Goal: Task Accomplishment & Management: Complete application form

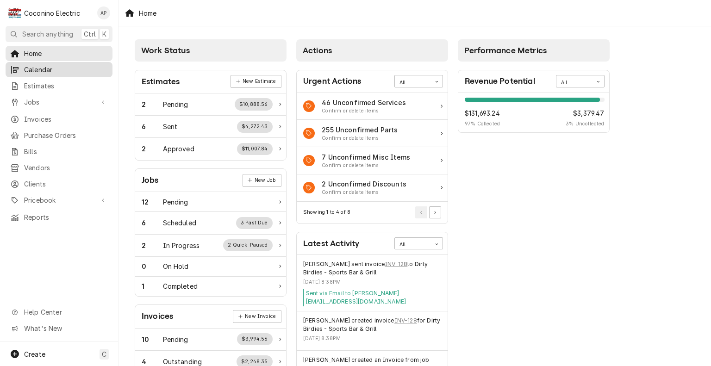
click at [45, 65] on span "Calendar" at bounding box center [66, 70] width 84 height 10
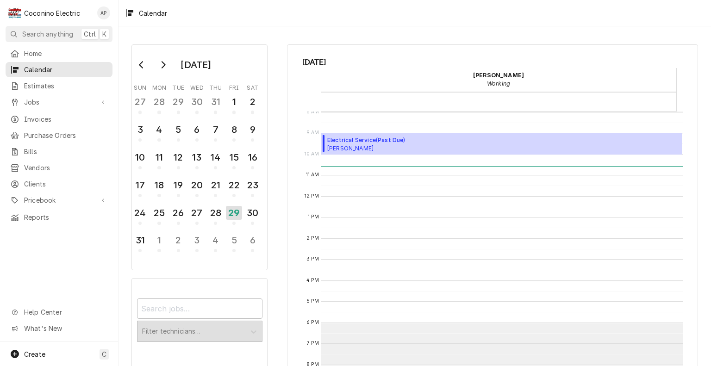
click at [343, 318] on div "9:00 AM – 10:00 AM Electrical Service ( Past Due ) Tina Dillahunty Tina Dillahu…" at bounding box center [501, 196] width 361 height 505
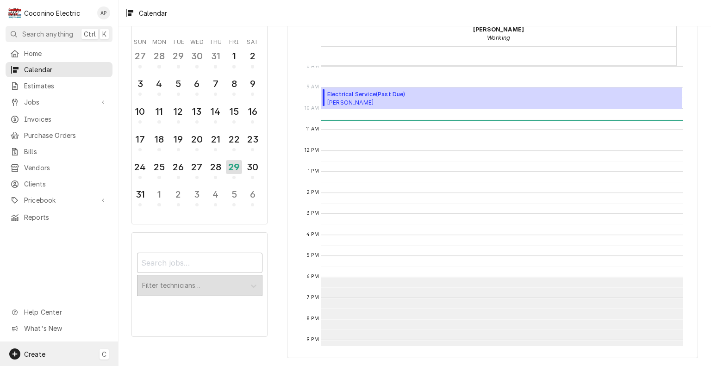
click at [37, 351] on span "Create" at bounding box center [34, 354] width 21 height 8
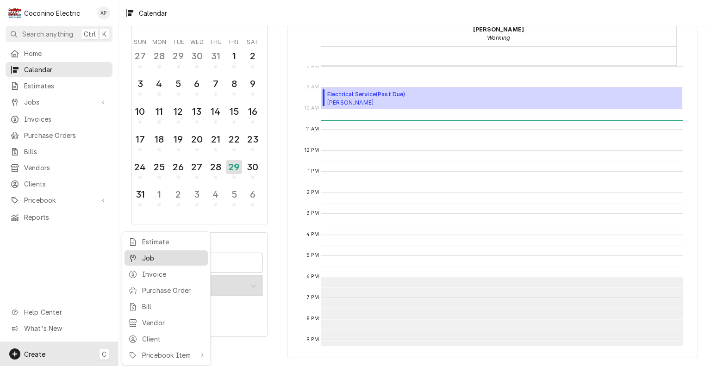
click at [179, 258] on div "Job" at bounding box center [173, 258] width 62 height 10
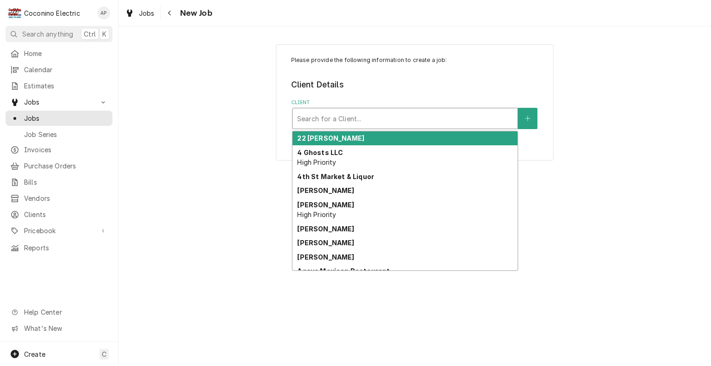
click at [350, 111] on div "Client" at bounding box center [405, 118] width 216 height 17
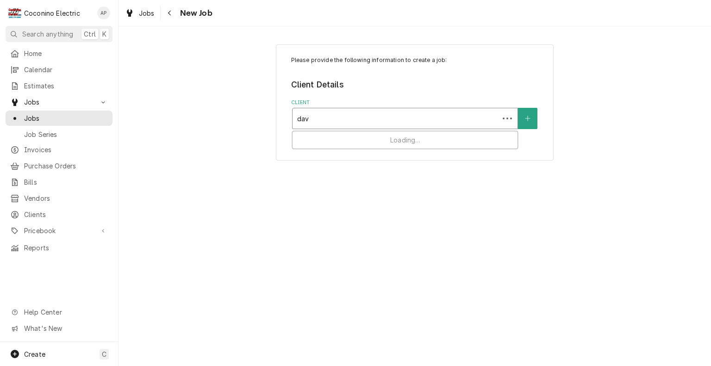
type input "[PERSON_NAME]"
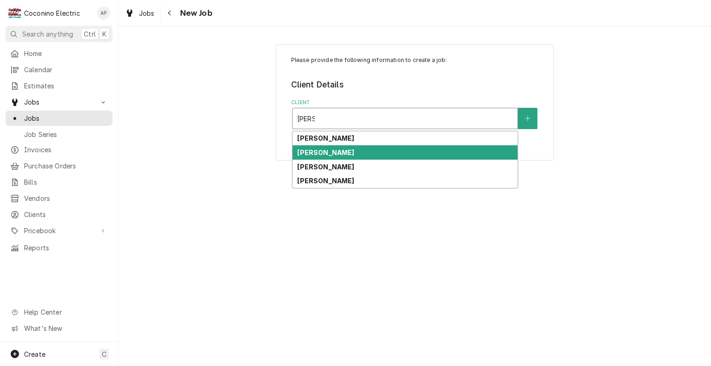
click at [329, 155] on strong "[PERSON_NAME]" at bounding box center [325, 152] width 57 height 8
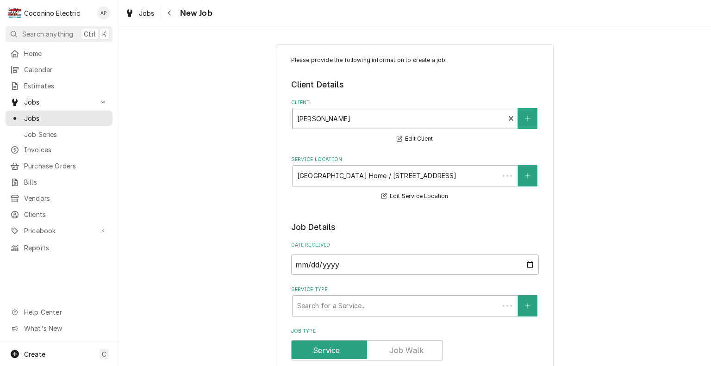
type textarea "x"
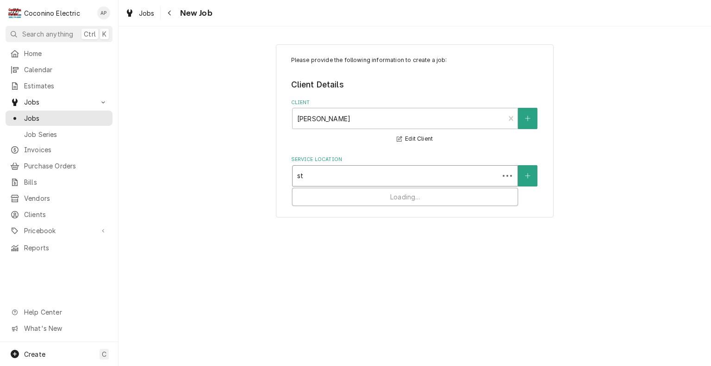
type input "s"
click at [525, 176] on icon "Create New Location" at bounding box center [528, 176] width 6 height 6
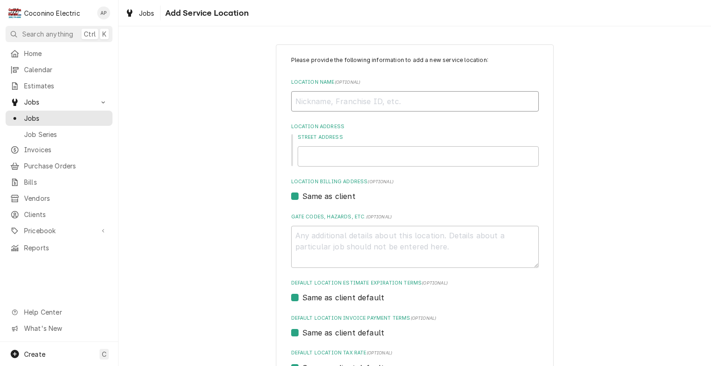
click at [395, 101] on input "Location Name ( optional )" at bounding box center [414, 101] width 247 height 20
type textarea "x"
type input "C"
type textarea "x"
type input "Ch"
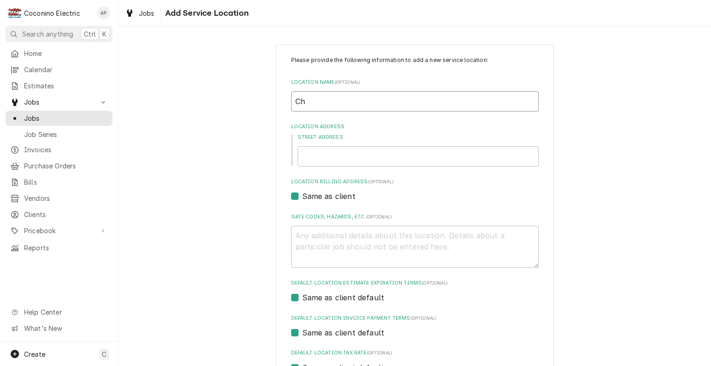
type textarea "x"
type input "Cho"
type textarea "x"
type input "Choc"
type textarea "x"
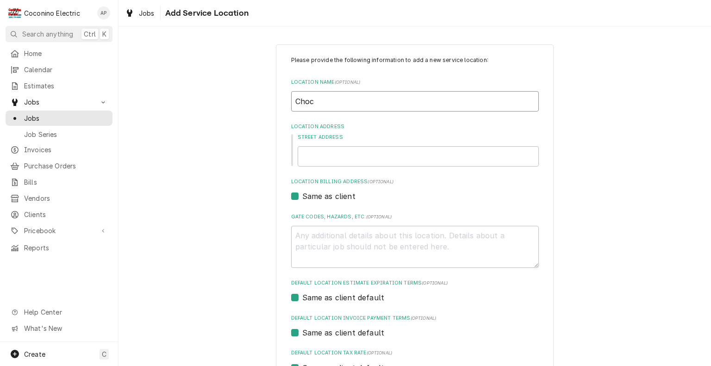
type input "Choco"
type textarea "x"
type input "Chocoli"
type textarea "x"
type input "Chocolit"
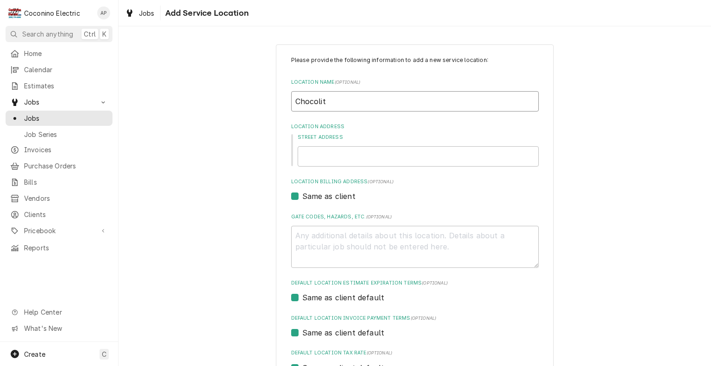
type textarea "x"
type input "Chocolita"
type textarea "x"
type input "Chocolita"
click at [315, 161] on input "Street Address" at bounding box center [417, 156] width 241 height 20
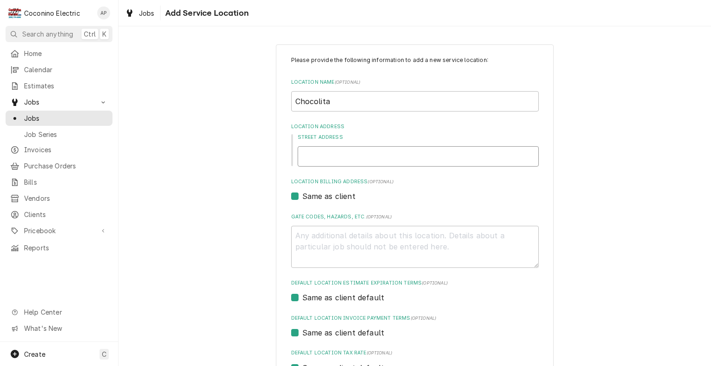
type textarea "x"
type input "S"
type textarea "x"
type input "St"
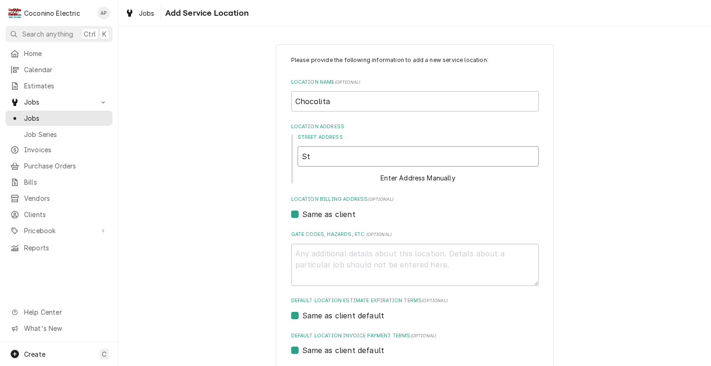
type textarea "x"
type input "Ste"
type textarea "x"
type input "Stev"
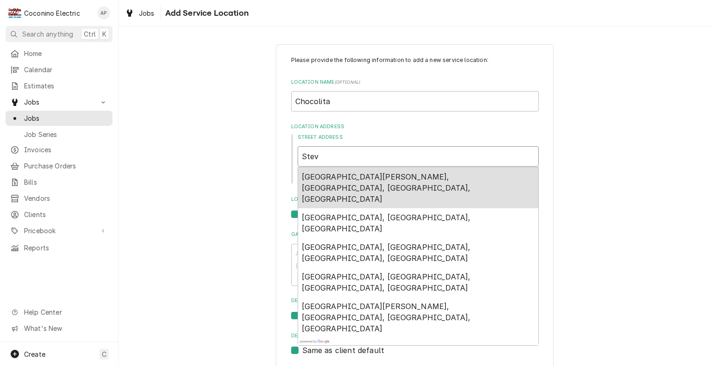
type textarea "x"
type input "Steve"
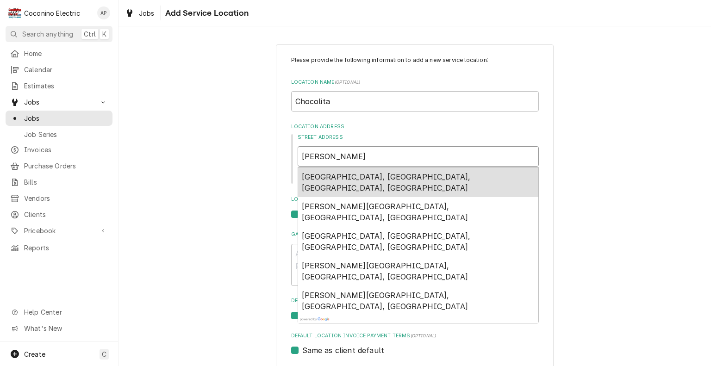
type textarea "x"
type input "Steve"
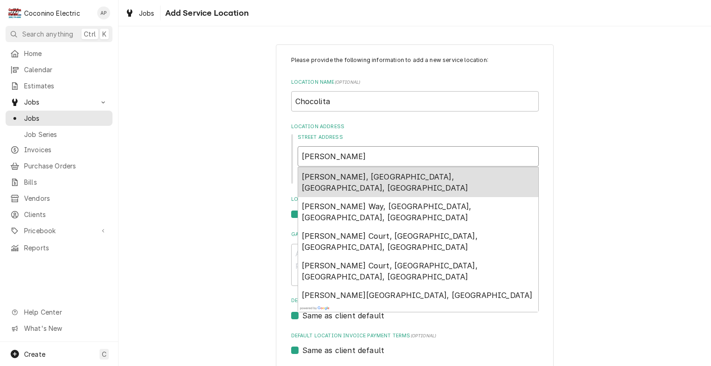
type textarea "x"
type input "Steve b"
type textarea "x"
type input "Steve bl"
type textarea "x"
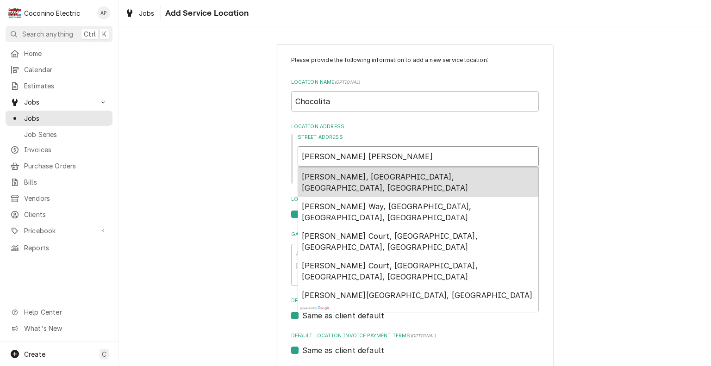
type input "Steve blv"
type textarea "x"
type input "Steve blvd"
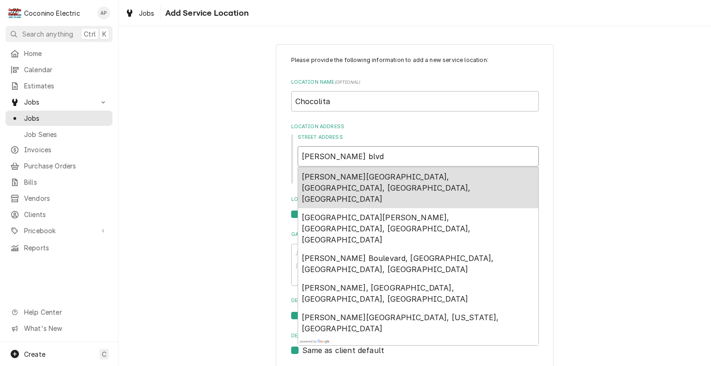
type textarea "x"
type input "Steve blvd,"
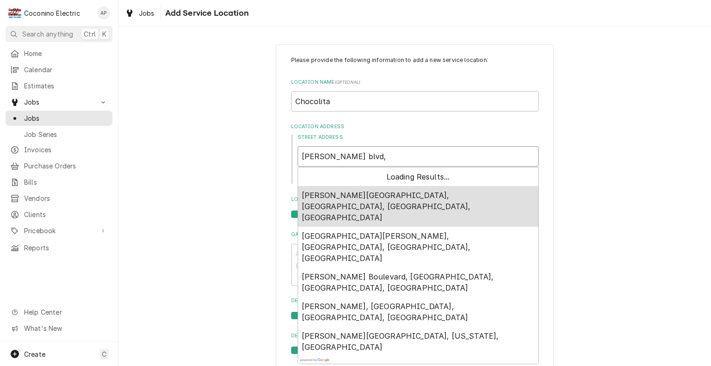
type textarea "x"
type input "Steve blvd,"
type textarea "x"
type input "Steve blvd, s"
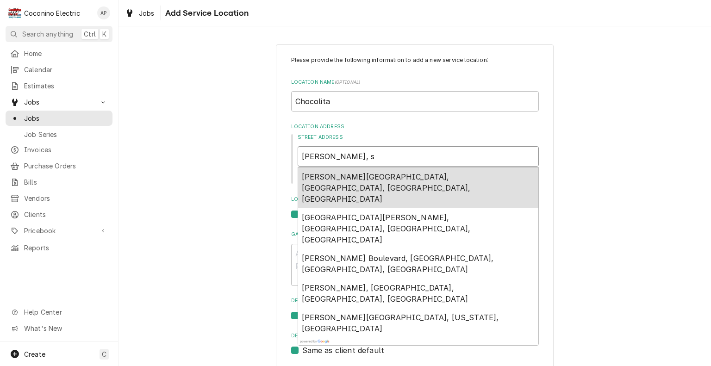
type textarea "x"
type input "Steve blvd, st"
type textarea "x"
type input "Steve blvd, ste"
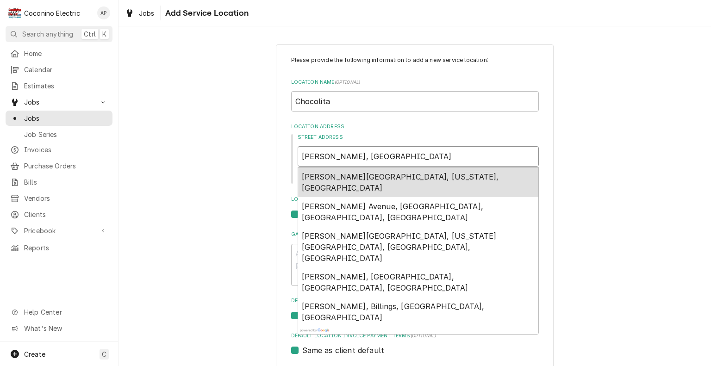
type textarea "x"
type input "Steve blvd, ste"
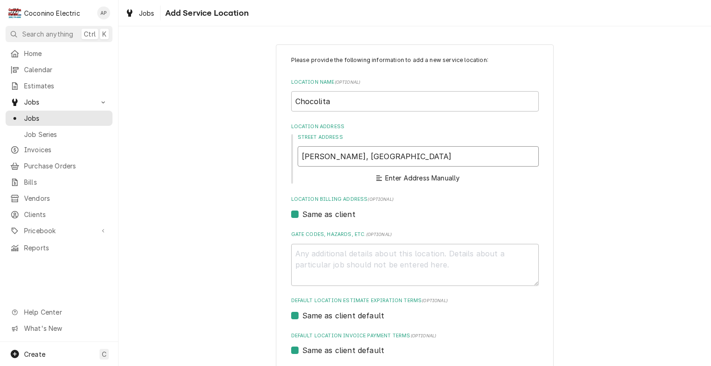
type textarea "x"
type input "Steve blvd, ste #"
type textarea "x"
type input "Steve blvd, ste #3"
type textarea "x"
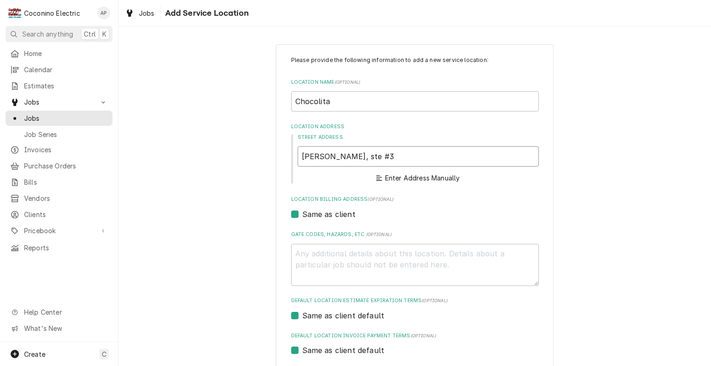
type input "Steve blvd, ste #33"
type textarea "x"
type input "Steve blvd, ste #3"
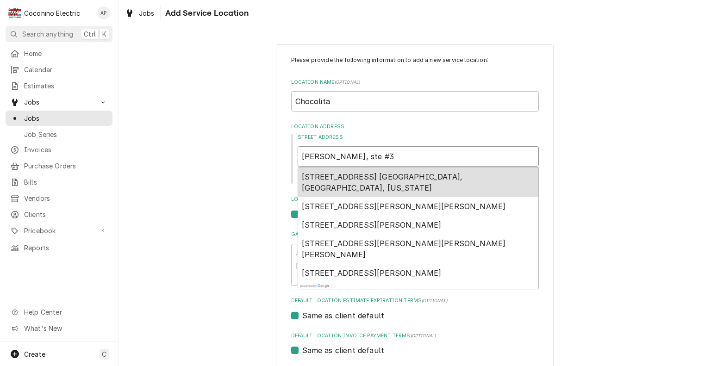
type textarea "x"
type input "Steve blvd, ste #"
type textarea "x"
type input "Steve blvd, ste #2"
type textarea "x"
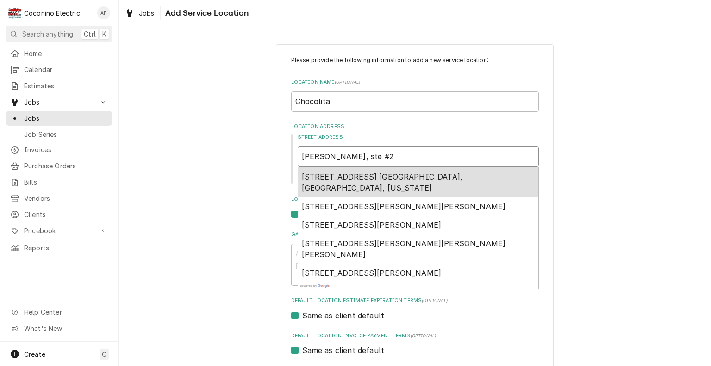
type input "Steve blvd, ste #22"
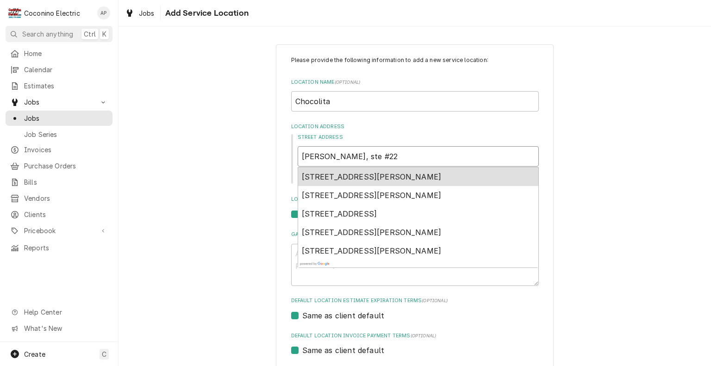
type textarea "x"
type input "Steve blvd, ste #22"
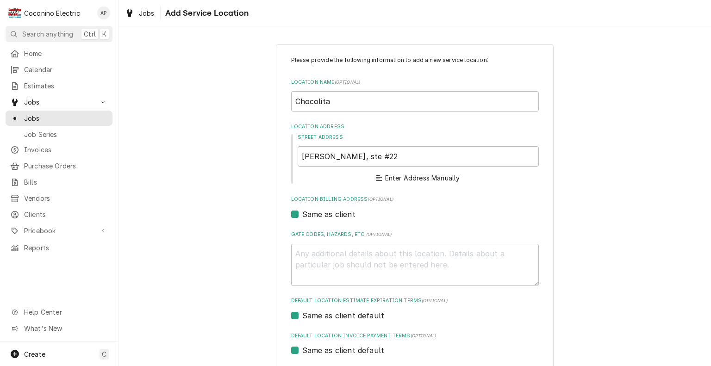
click at [700, 158] on div "Please provide the following information to add a new service location: Locatio…" at bounding box center [414, 262] width 592 height 453
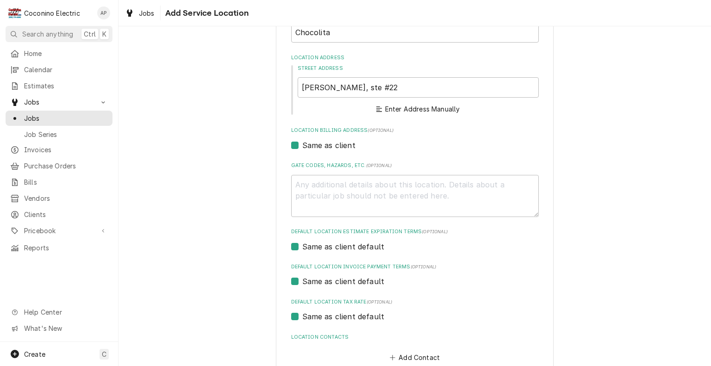
scroll to position [124, 0]
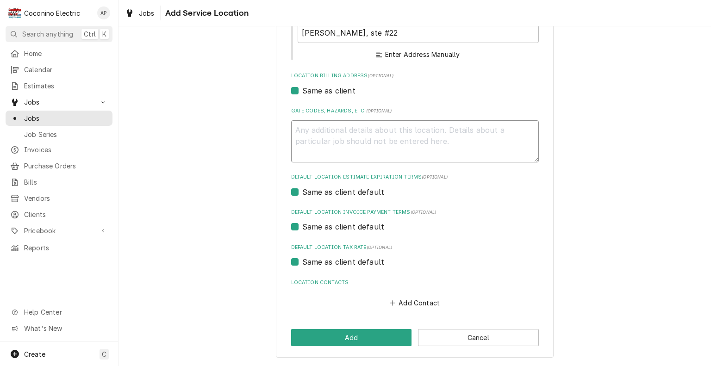
click at [325, 145] on textarea "Gate Codes, Hazards, etc. ( optional )" at bounding box center [414, 141] width 247 height 42
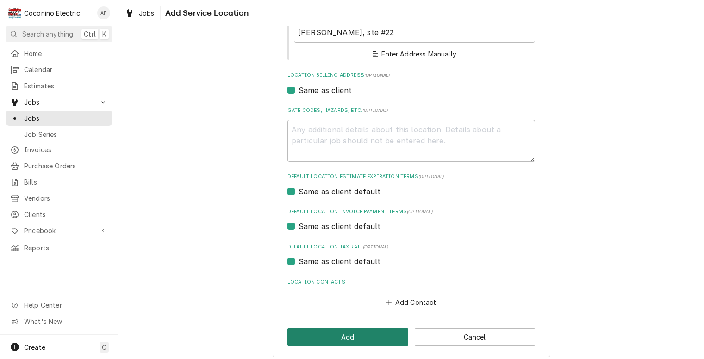
click at [347, 338] on button "Add" at bounding box center [347, 336] width 121 height 17
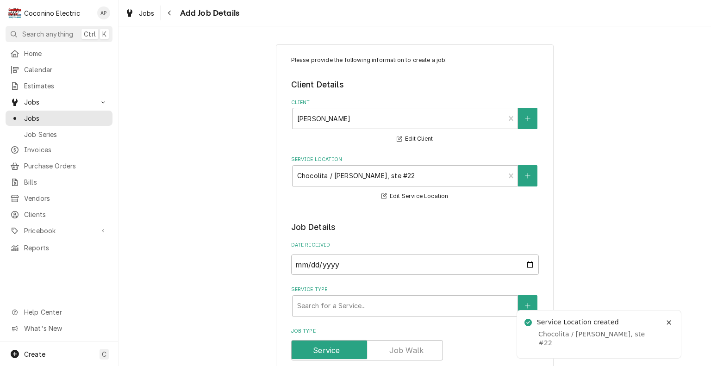
type textarea "x"
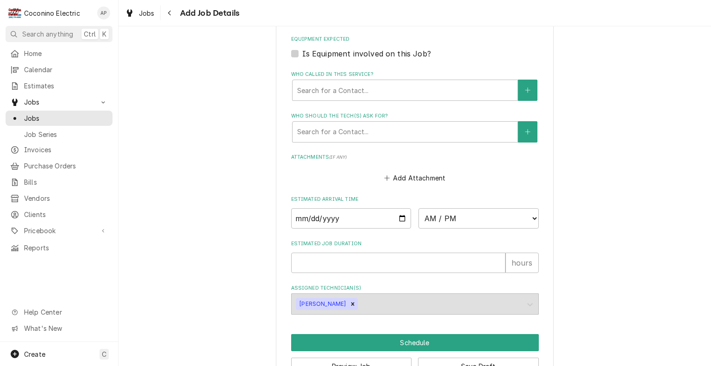
scroll to position [586, 0]
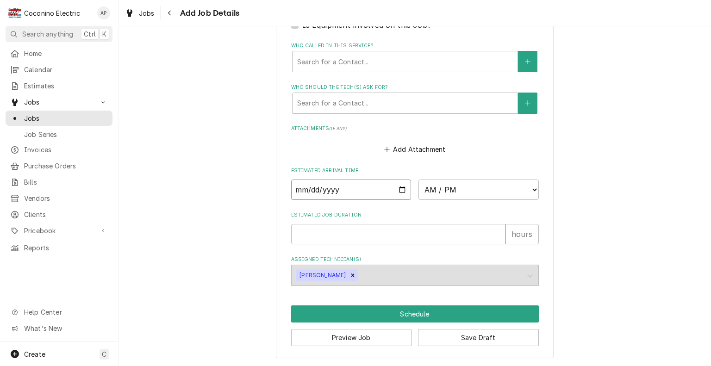
click at [387, 185] on input "Date" at bounding box center [351, 189] width 120 height 20
click at [399, 187] on input "Date" at bounding box center [351, 189] width 120 height 20
type input "2025-08-29"
type textarea "x"
click at [438, 191] on select "AM / PM 6:00 AM 6:15 AM 6:30 AM 6:45 AM 7:00 AM 7:15 AM 7:30 AM 7:45 AM 8:00 AM…" at bounding box center [478, 189] width 120 height 20
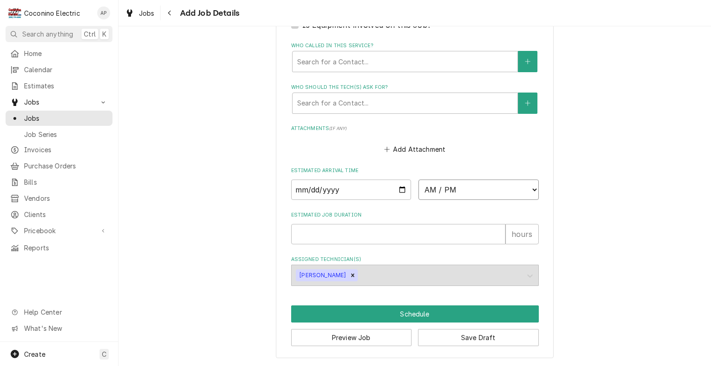
select select "18:00:00"
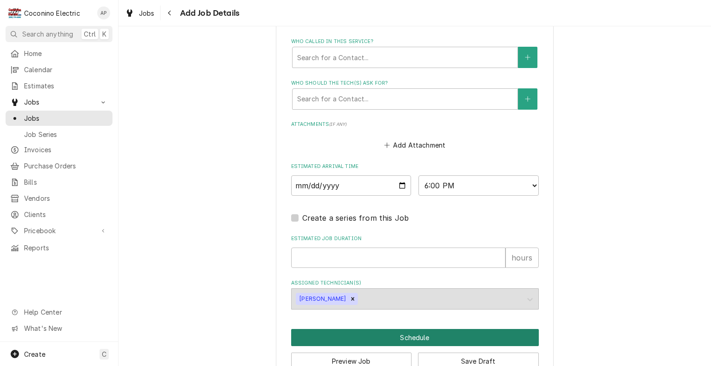
click at [462, 341] on button "Schedule" at bounding box center [414, 337] width 247 height 17
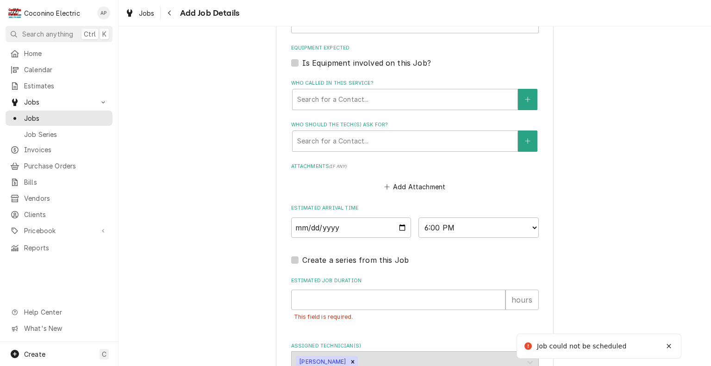
scroll to position [260, 0]
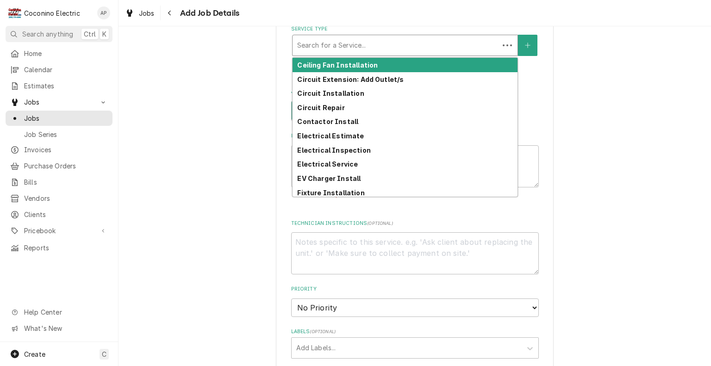
click at [408, 47] on div "Service Type" at bounding box center [395, 45] width 197 height 17
type textarea "x"
type input "e"
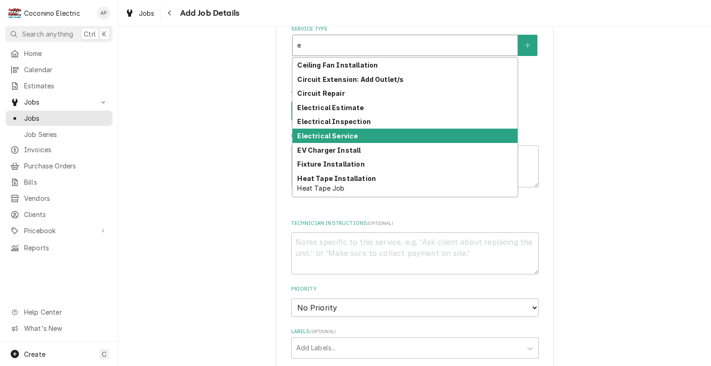
click at [323, 137] on strong "Electrical Service" at bounding box center [327, 136] width 61 height 8
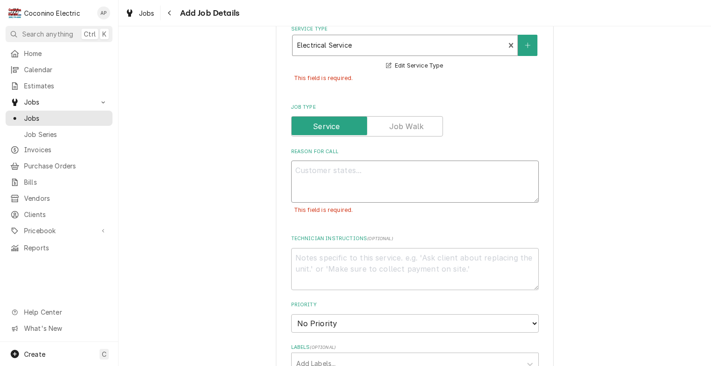
click at [422, 180] on textarea "Reason For Call" at bounding box center [414, 182] width 247 height 42
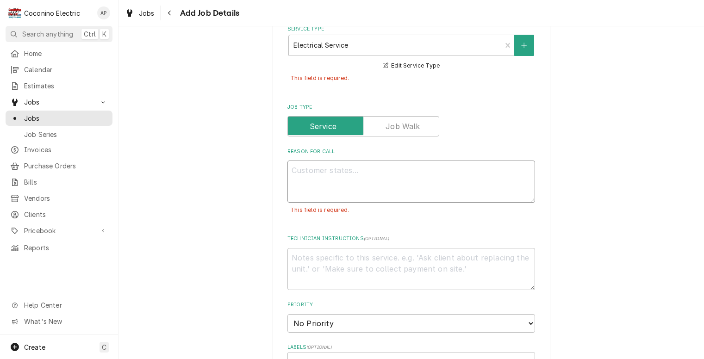
type textarea "x"
type textarea "T"
type textarea "x"
type textarea "Tr"
type textarea "x"
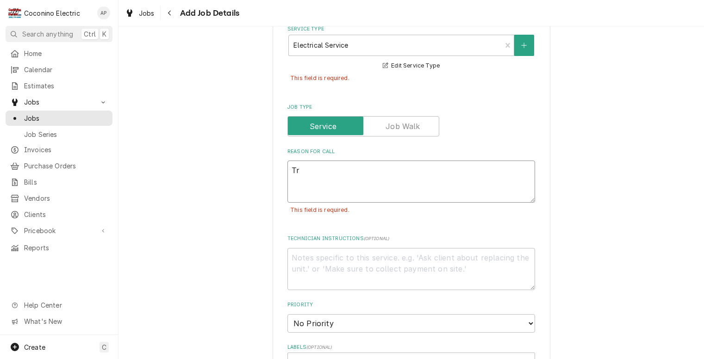
type textarea "Tro"
type textarea "x"
type textarea "Trou"
type textarea "x"
type textarea "Troub"
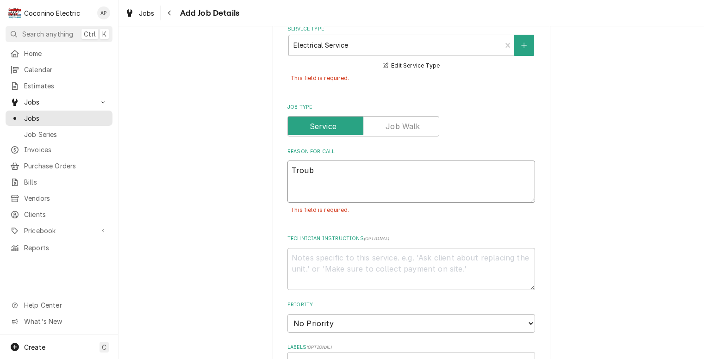
type textarea "x"
type textarea "Troubl"
type textarea "x"
type textarea "Trouble"
type textarea "x"
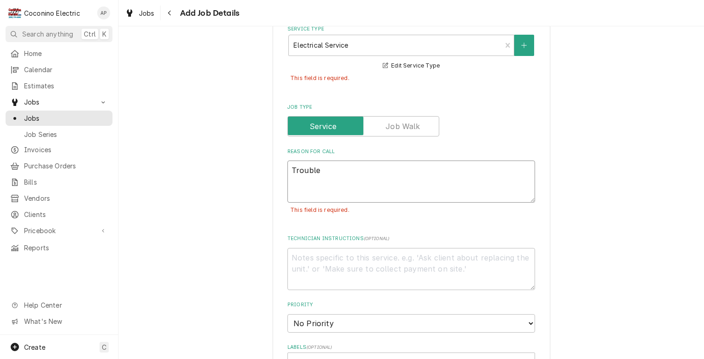
type textarea "Troubles"
type textarea "x"
type textarea "Troublesh"
type textarea "x"
type textarea "Troublesho"
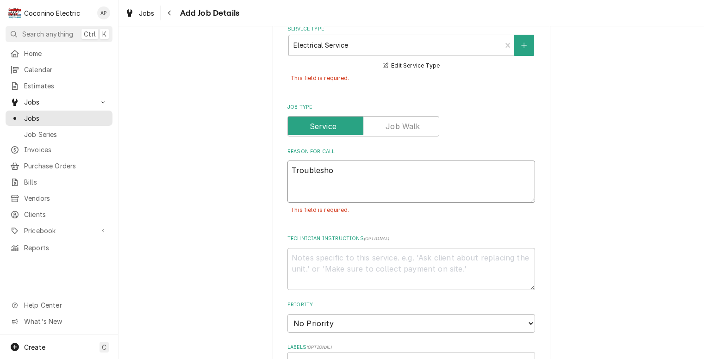
type textarea "x"
type textarea "Troubleshoo"
type textarea "x"
type textarea "Troubleshoot"
type textarea "x"
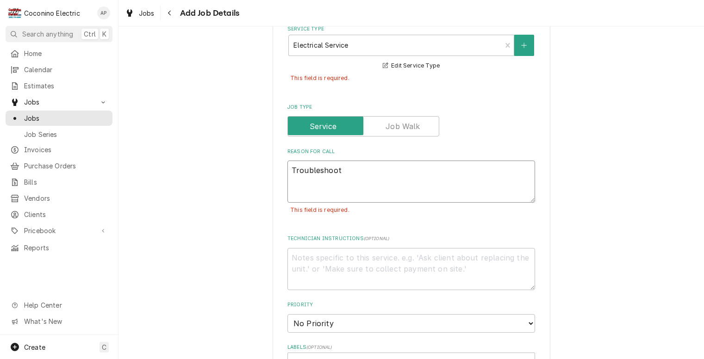
type textarea "Troubleshooti"
type textarea "x"
type textarea "Troubleshooting"
type textarea "x"
type textarea "Troubleshooting."
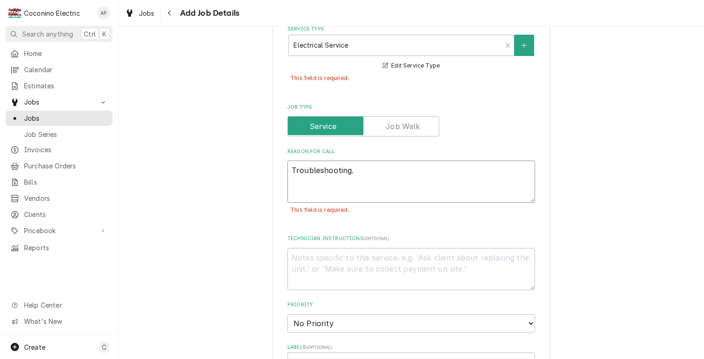
type textarea "x"
type textarea "Troubleshooting."
type textarea "x"
type textarea "Troubleshooting. T"
type textarea "x"
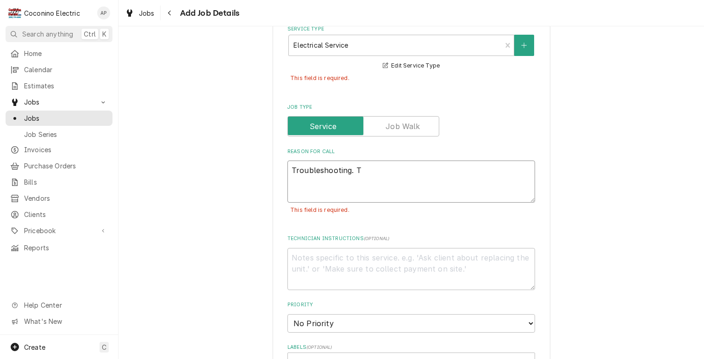
type textarea "Troubleshooting. Th"
type textarea "x"
type textarea "Troubleshooting. They"
type textarea "x"
type textarea "Troubleshooting. They"
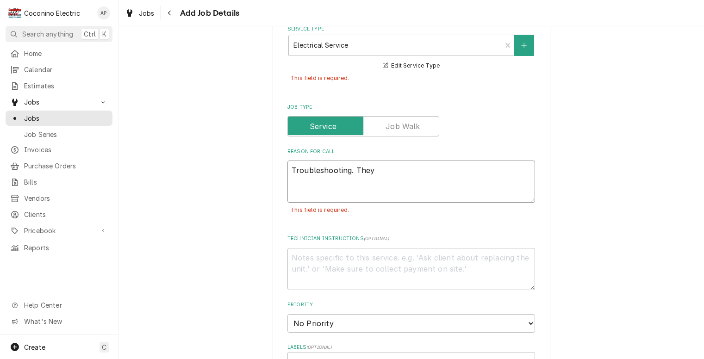
type textarea "x"
type textarea "Troubleshooting. They ha"
type textarea "x"
type textarea "Troubleshooting. They hav"
type textarea "x"
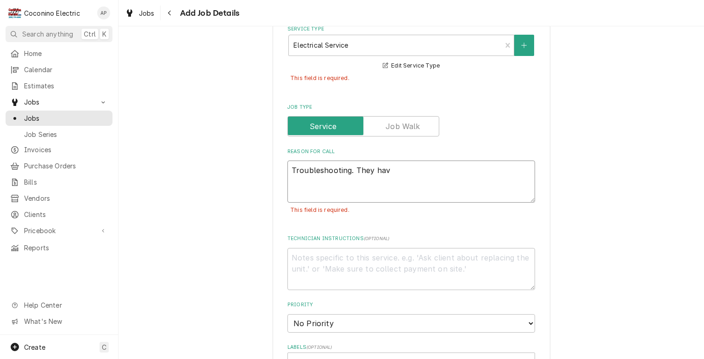
type textarea "Troubleshooting. They have"
type textarea "x"
type textarea "Troubleshooting. They have"
type textarea "x"
type textarea "Troubleshooting. They have n"
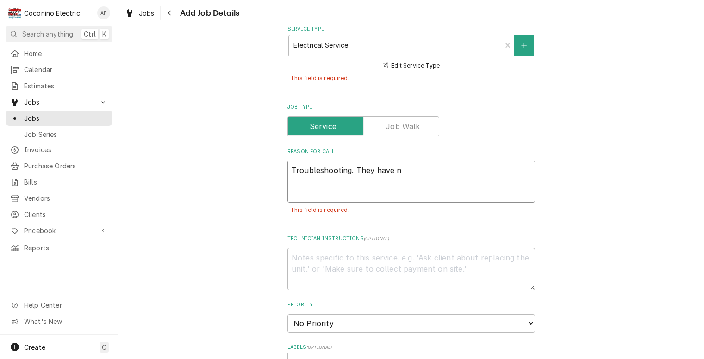
type textarea "x"
type textarea "Troubleshooting. They have no"
type textarea "x"
type textarea "Troubleshooting. They have no"
type textarea "x"
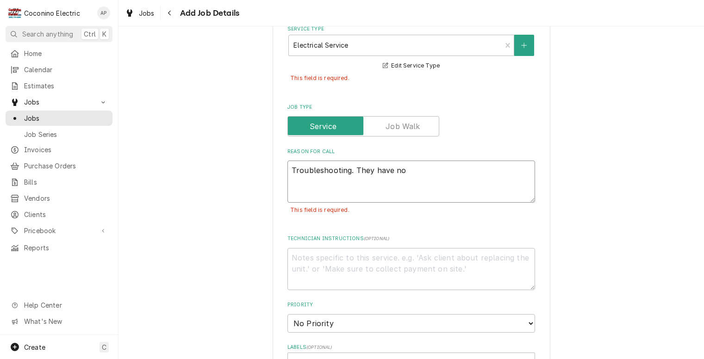
type textarea "Troubleshooting. They have no p"
type textarea "x"
type textarea "Troubleshooting. They have no pow"
type textarea "x"
type textarea "Troubleshooting. They have no powe"
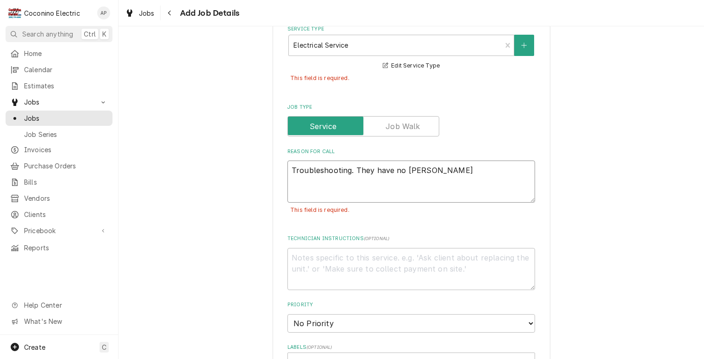
type textarea "x"
type textarea "Troubleshooting. They have no power"
type textarea "x"
type textarea "Troubleshooting. They have no power"
type textarea "x"
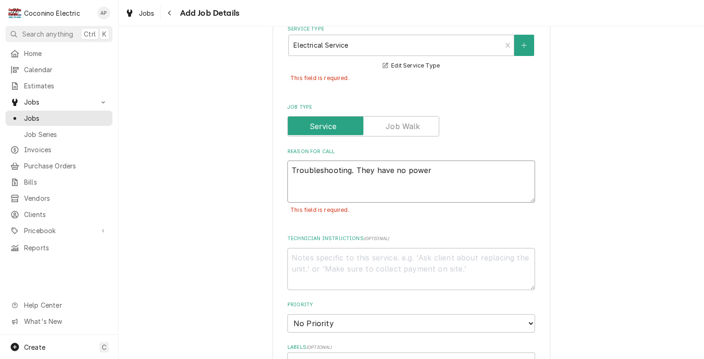
type textarea "Troubleshooting. They have no power t"
type textarea "x"
type textarea "Troubleshooting. They have no power to"
type textarea "x"
type textarea "Troubleshooting. They have no power to t"
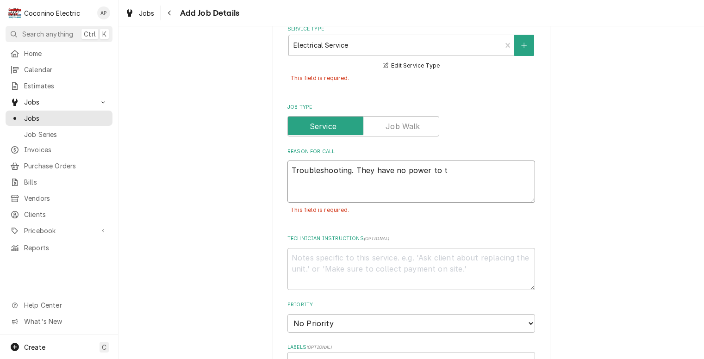
type textarea "x"
type textarea "Troubleshooting. They have no power to th"
type textarea "x"
type textarea "Troubleshooting. They have no power to the"
type textarea "x"
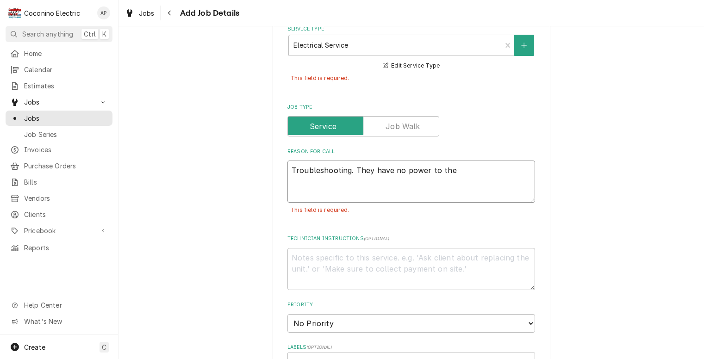
type textarea "Troubleshooting. They have no power to thei"
type textarea "x"
type textarea "Troubleshooting. They have no power to their"
type textarea "x"
type textarea "Troubleshooting. They have no power to their"
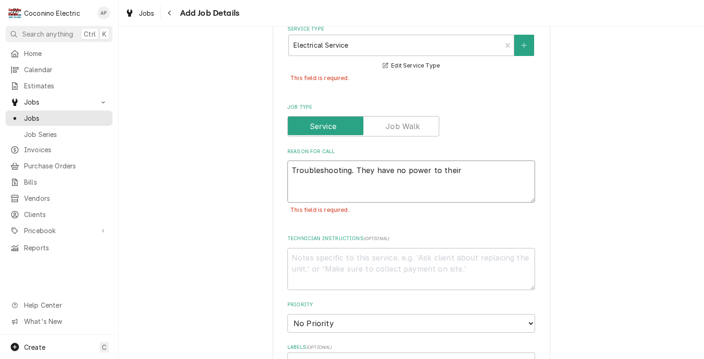
type textarea "x"
type textarea "Troubleshooting. They have no power to their s"
type textarea "x"
type textarea "Troubleshooting. They have no power to their si"
type textarea "x"
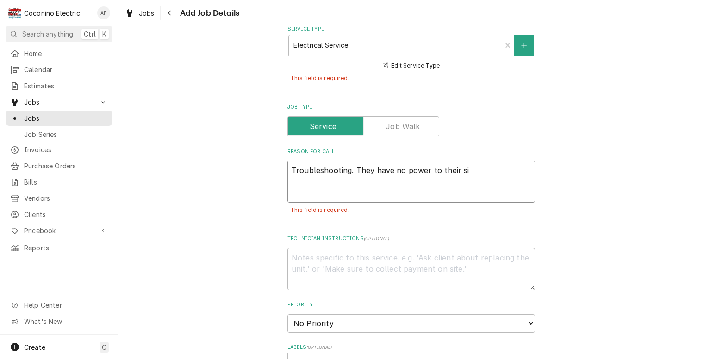
type textarea "Troubleshooting. They have no power to their sig"
type textarea "x"
type textarea "Troubleshooting. They have no power to their sign"
type textarea "x"
type textarea "Troubleshooting. They have no power to their sign"
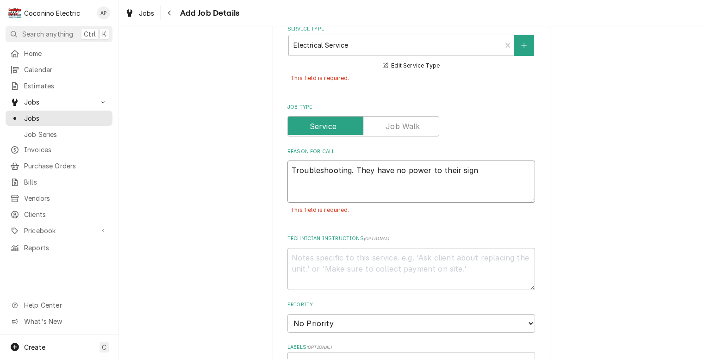
type textarea "x"
type textarea "Troubleshooting. They have no power to their sign"
type textarea "x"
type textarea "Troubleshooting. They have no power to their sign."
type textarea "x"
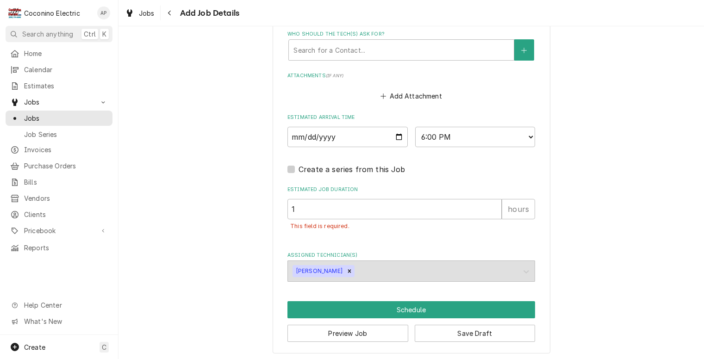
scroll to position [0, 0]
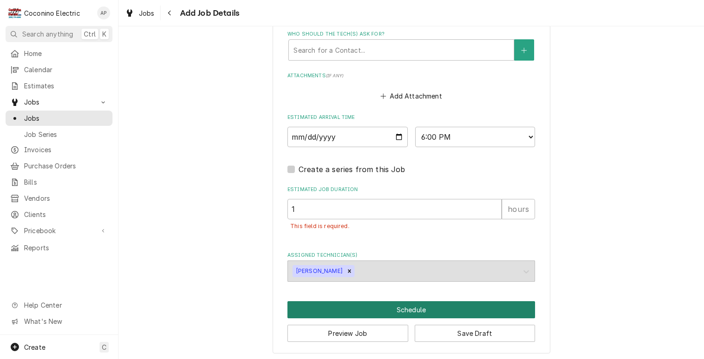
type textarea "Troubleshooting. They have no power to their sign."
click at [423, 313] on button "Schedule" at bounding box center [410, 309] width 247 height 17
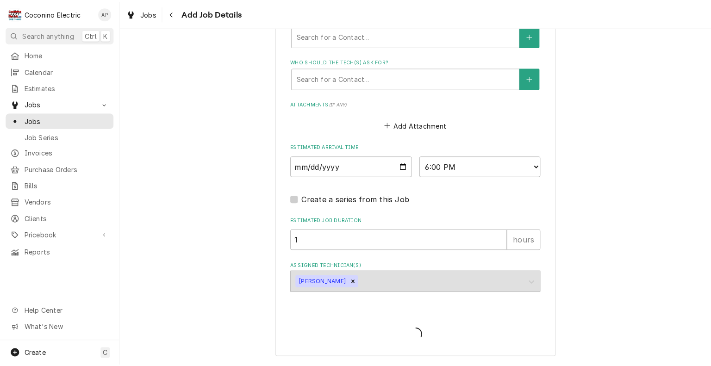
scroll to position [620, 0]
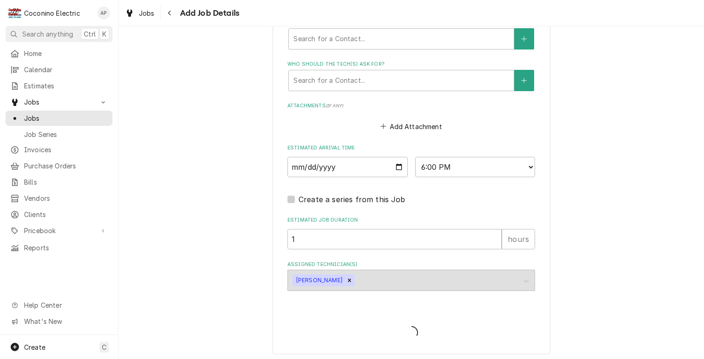
type textarea "x"
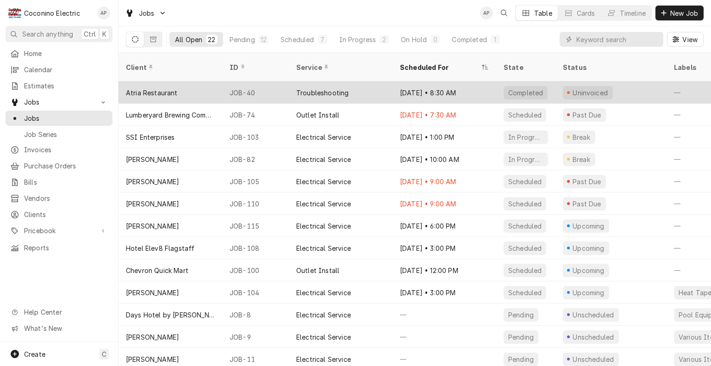
click at [583, 81] on div "Uninvoiced" at bounding box center [610, 92] width 111 height 22
